Goal: Register for event/course

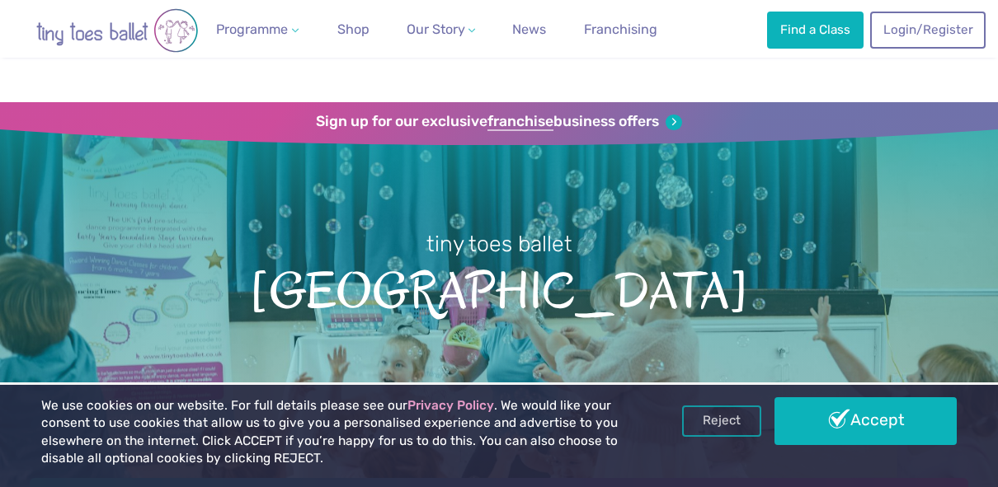
scroll to position [479, 0]
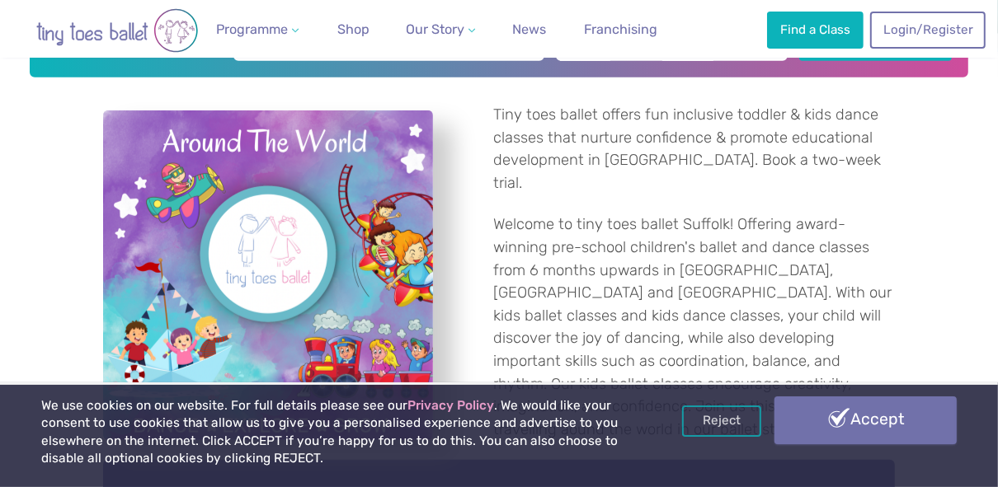
click at [872, 423] on link "Accept" at bounding box center [865, 421] width 182 height 48
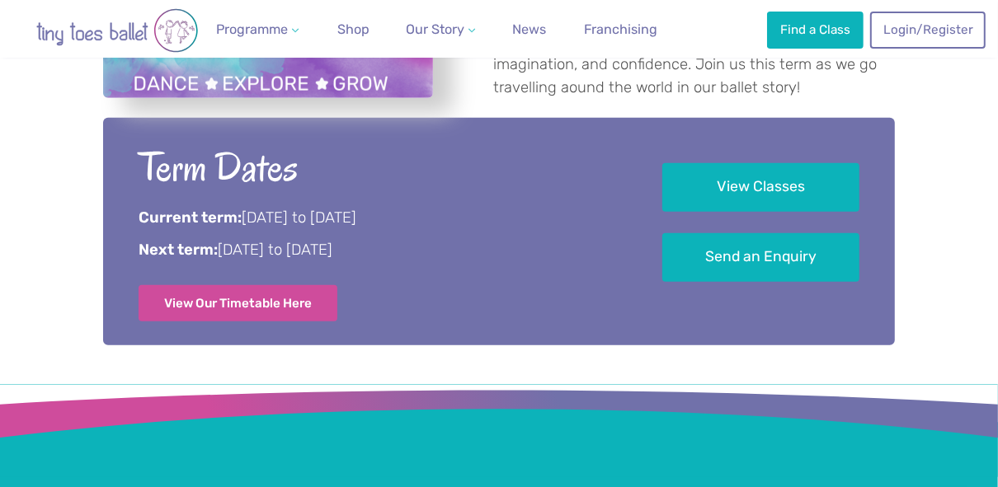
scroll to position [820, 0]
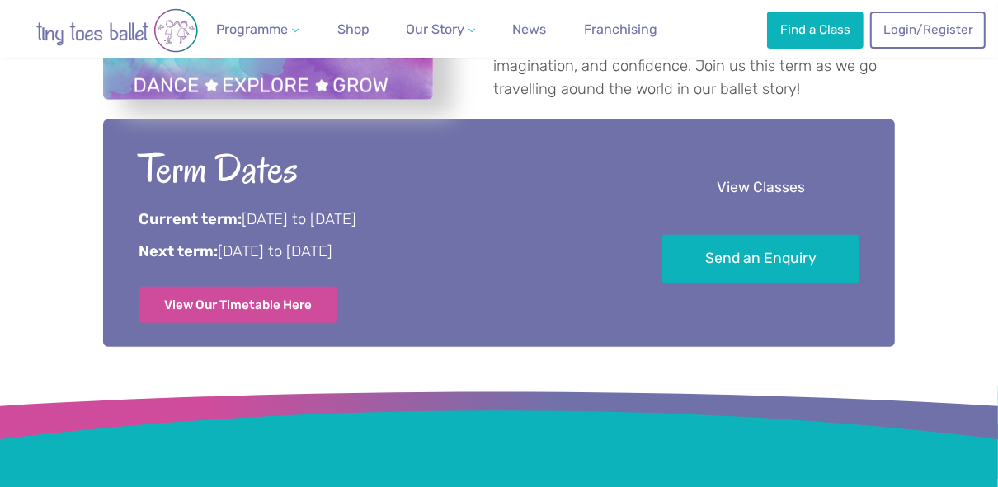
click at [736, 200] on link "View Classes" at bounding box center [760, 188] width 197 height 49
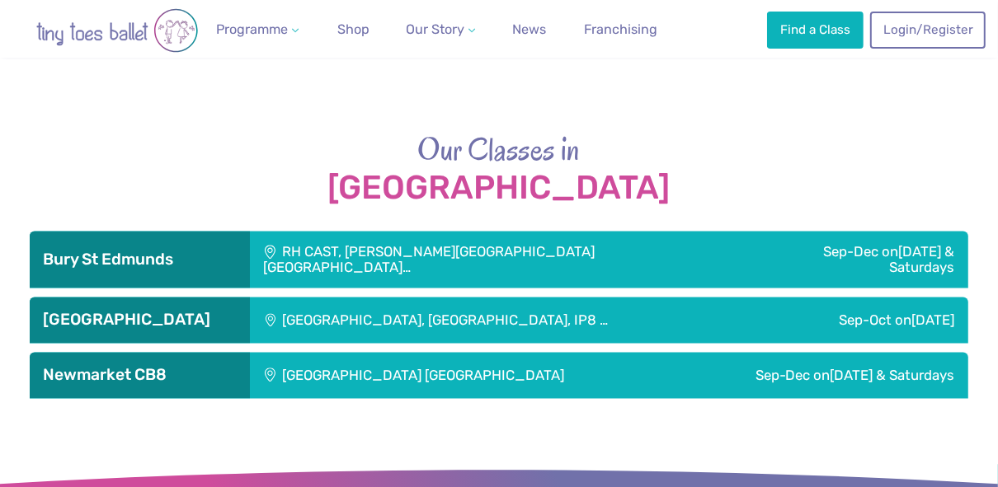
scroll to position [2153, 0]
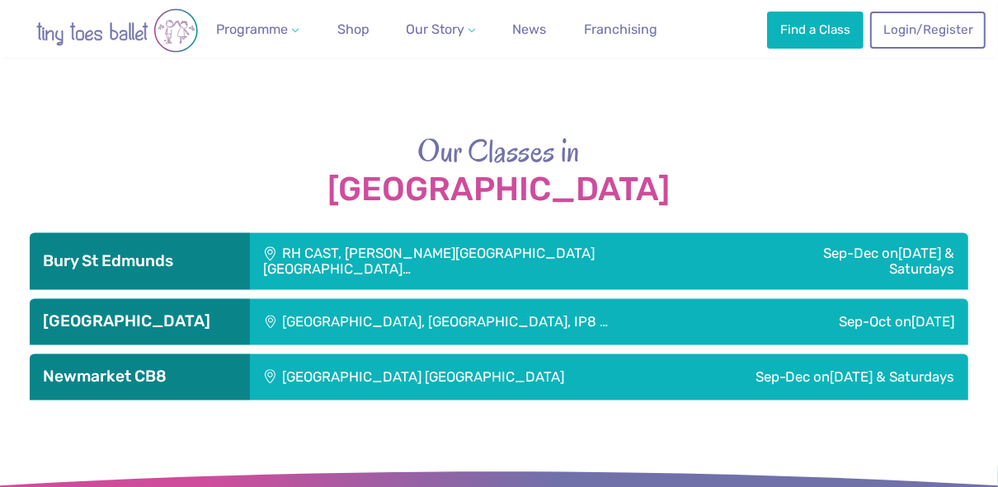
click at [447, 267] on div "RH CAST, [PERSON_NAME][GEOGRAPHIC_DATA] [GEOGRAPHIC_DATA]…" at bounding box center [498, 261] width 496 height 57
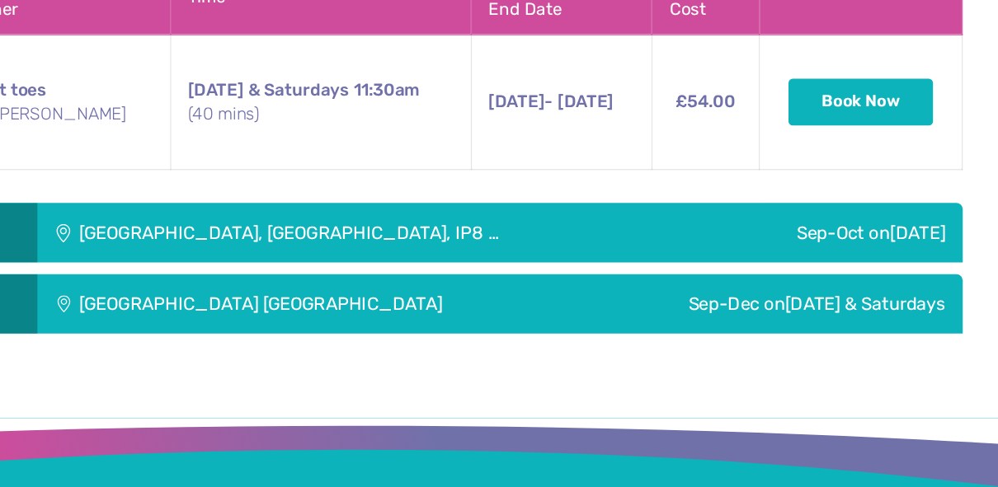
scroll to position [2901, 0]
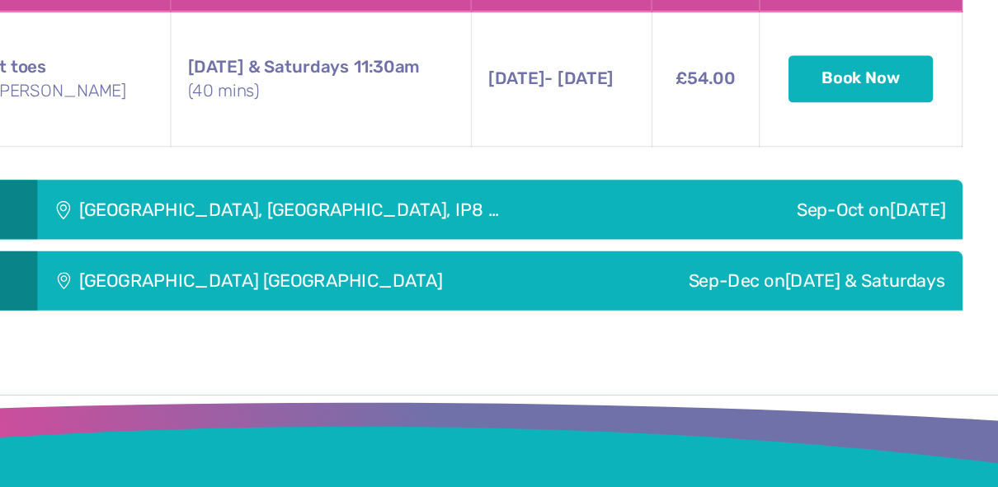
click at [610, 258] on div "[GEOGRAPHIC_DATA], [GEOGRAPHIC_DATA], IP8 …" at bounding box center [509, 271] width 519 height 46
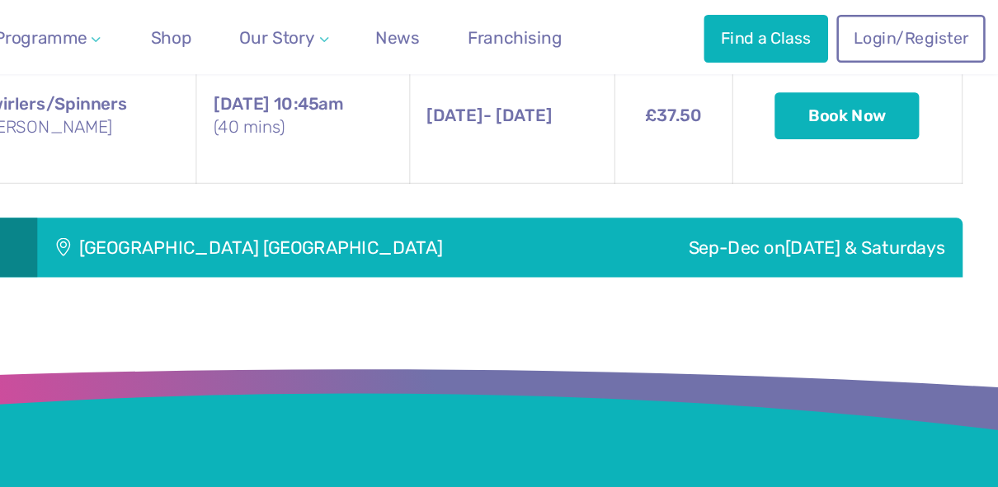
scroll to position [3497, 0]
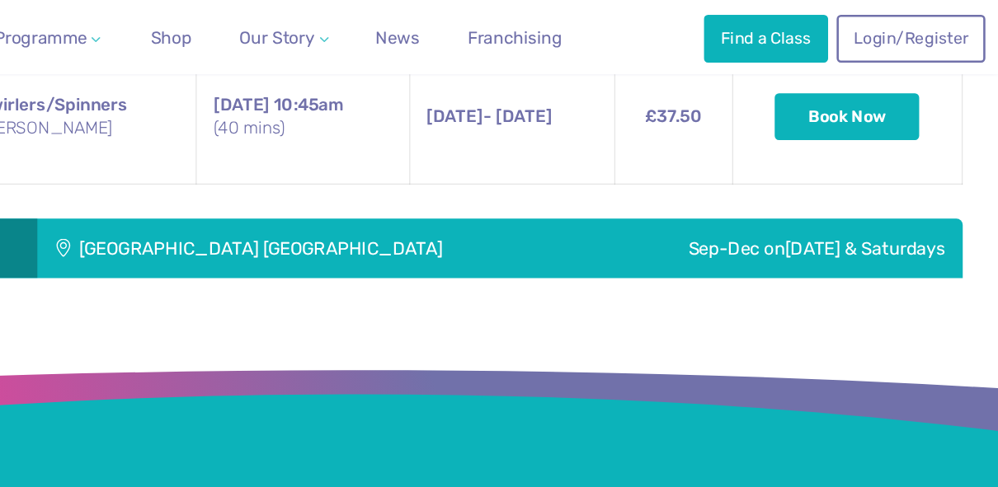
click at [545, 188] on div "[GEOGRAPHIC_DATA] [GEOGRAPHIC_DATA]" at bounding box center [462, 193] width 425 height 46
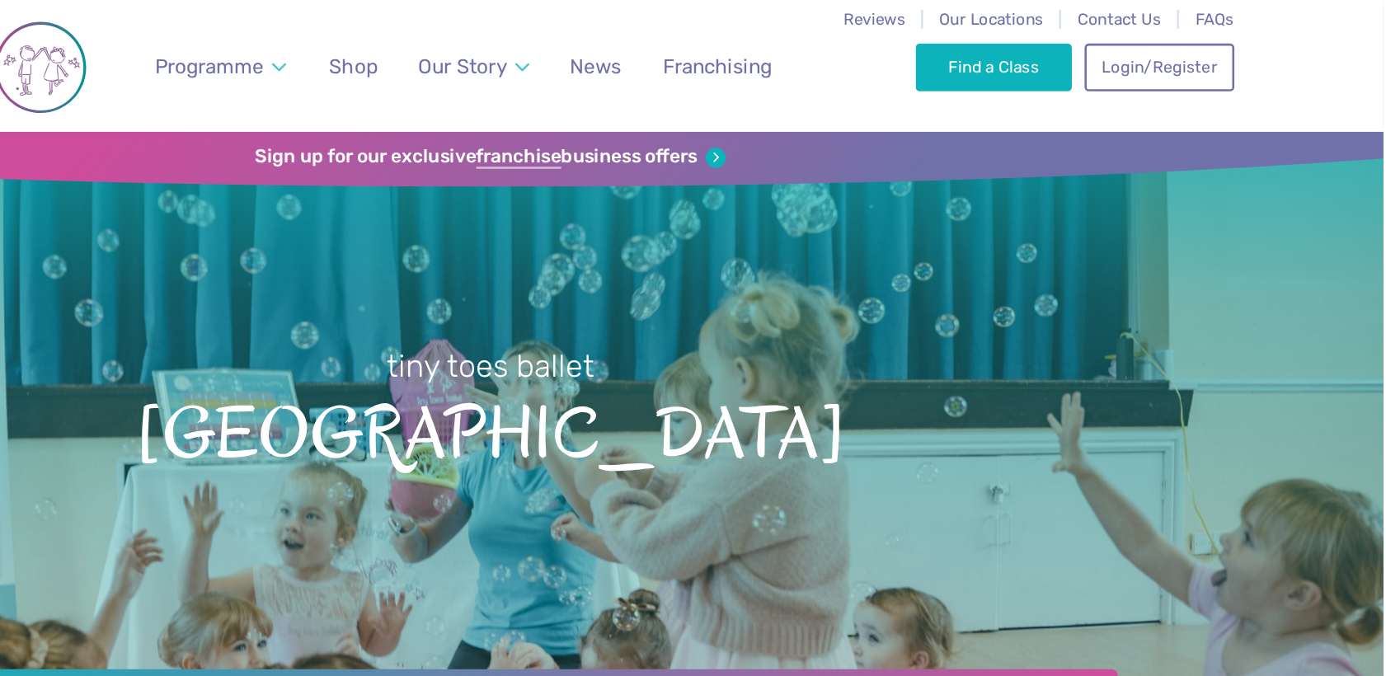
scroll to position [0, 0]
